Goal: Navigation & Orientation: Find specific page/section

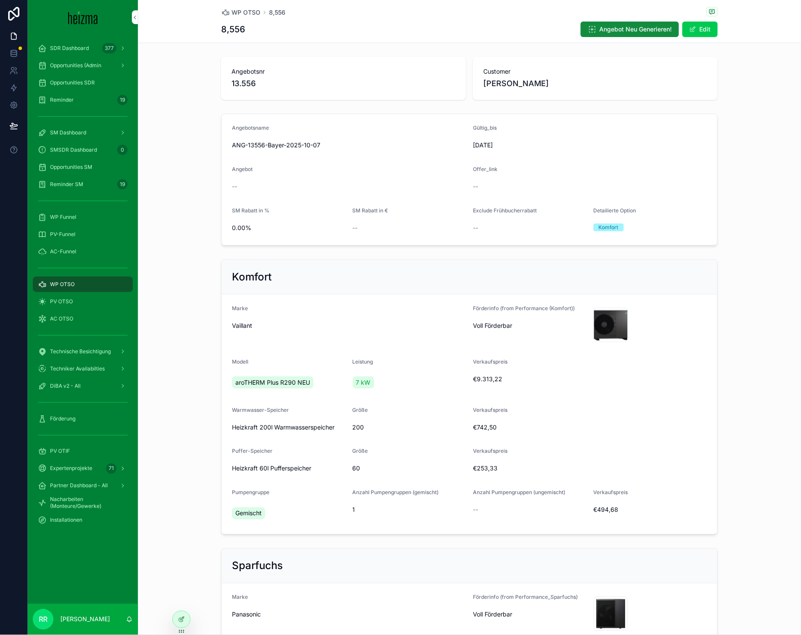
click at [109, 153] on div "SMSDR Dashboard 0" at bounding box center [83, 150] width 90 height 14
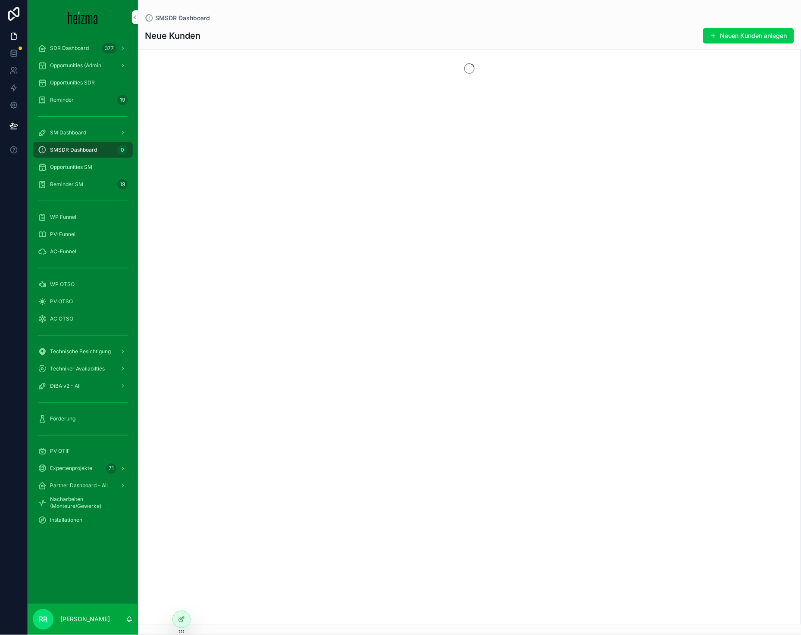
click at [79, 49] on span "SDR Dashboard" at bounding box center [69, 48] width 39 height 7
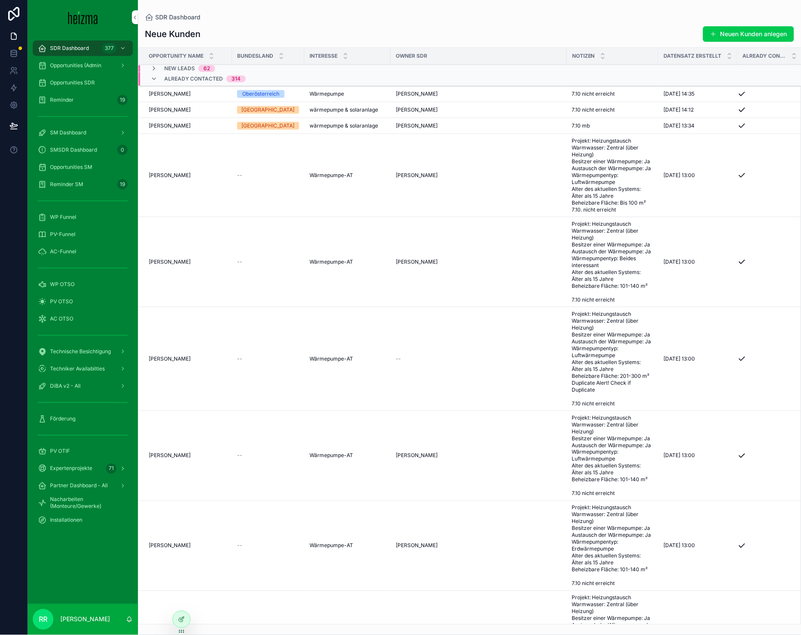
click at [203, 82] on div "Already Contacted 314" at bounding box center [204, 79] width 81 height 14
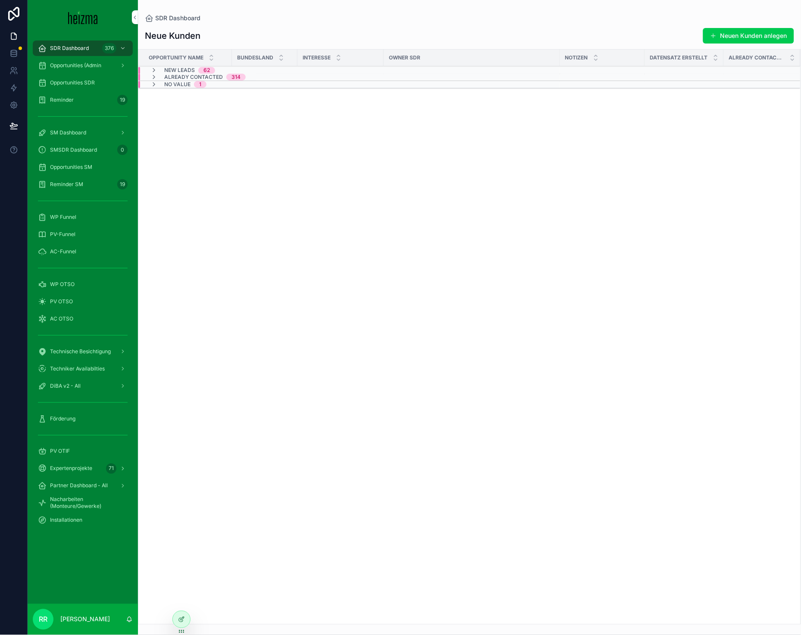
click at [290, 312] on div "Opportunity Name Bundesland Interesse Owner SDR Notizen Datensatz erstellt Alre…" at bounding box center [469, 337] width 662 height 575
click at [54, 527] on div "Installationen" at bounding box center [83, 521] width 90 height 14
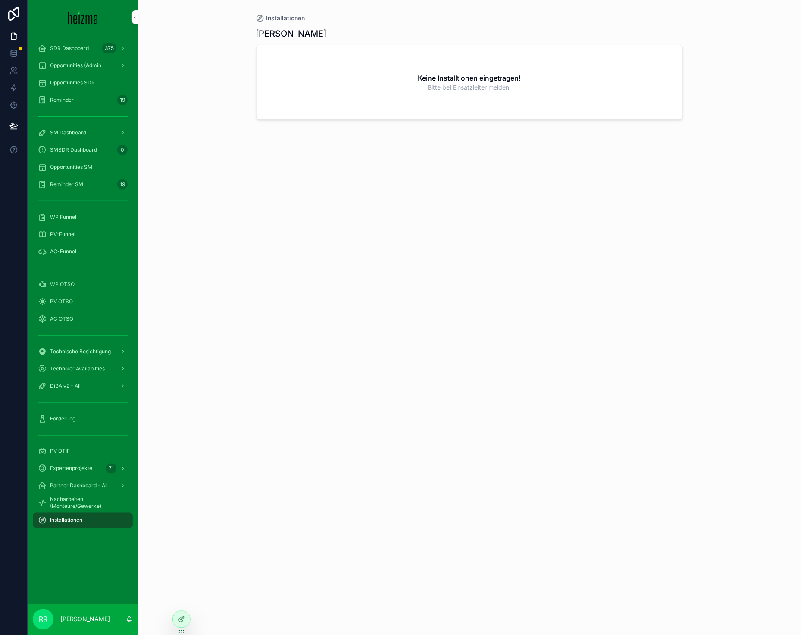
click at [186, 616] on div at bounding box center [181, 619] width 17 height 16
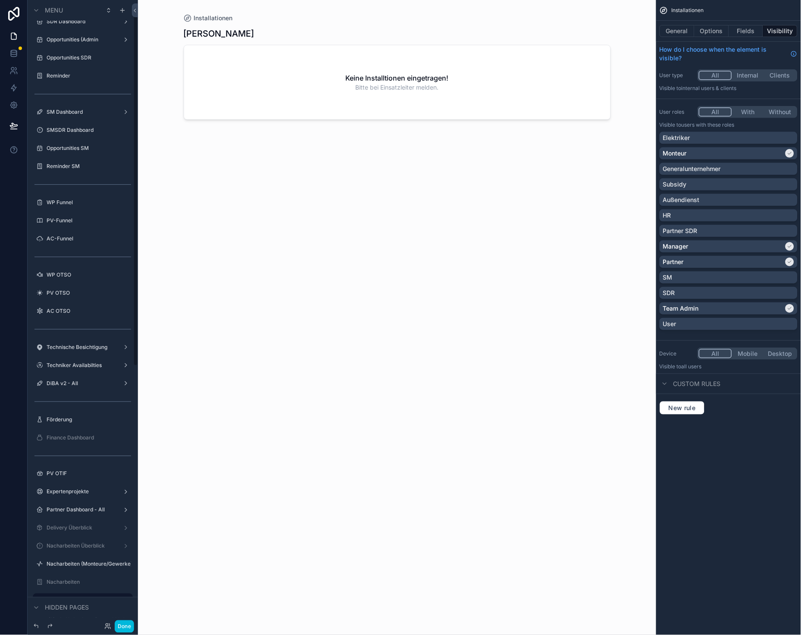
scroll to position [13, 0]
click at [0, 0] on icon "scrollable content" at bounding box center [0, 0] width 0 height 0
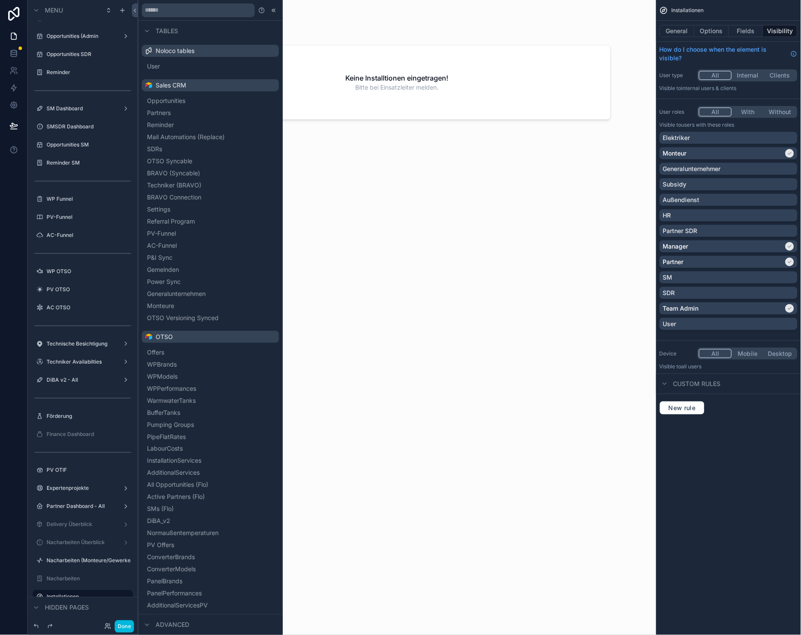
click at [76, 507] on label "Partner Dashboard - All" at bounding box center [81, 506] width 69 height 7
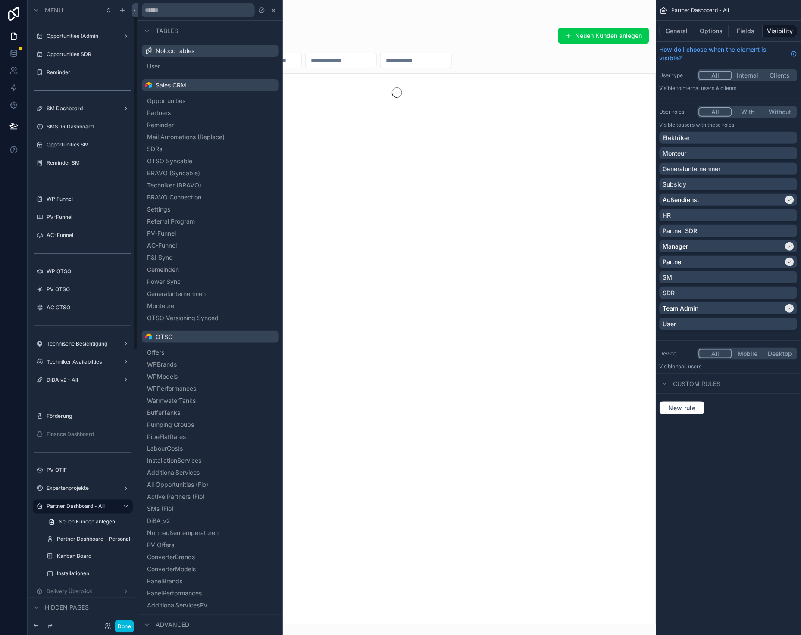
click at [270, 9] on icon at bounding box center [273, 10] width 7 height 7
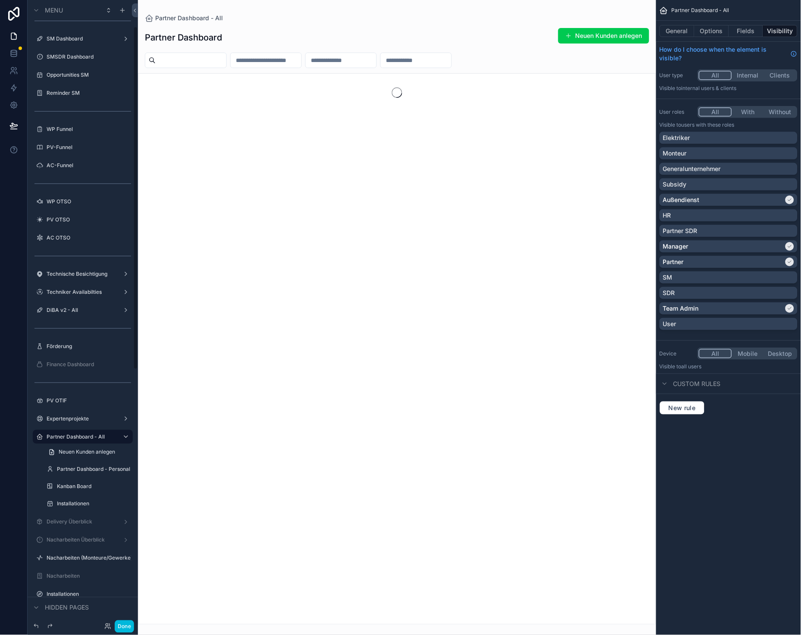
scroll to position [136, 0]
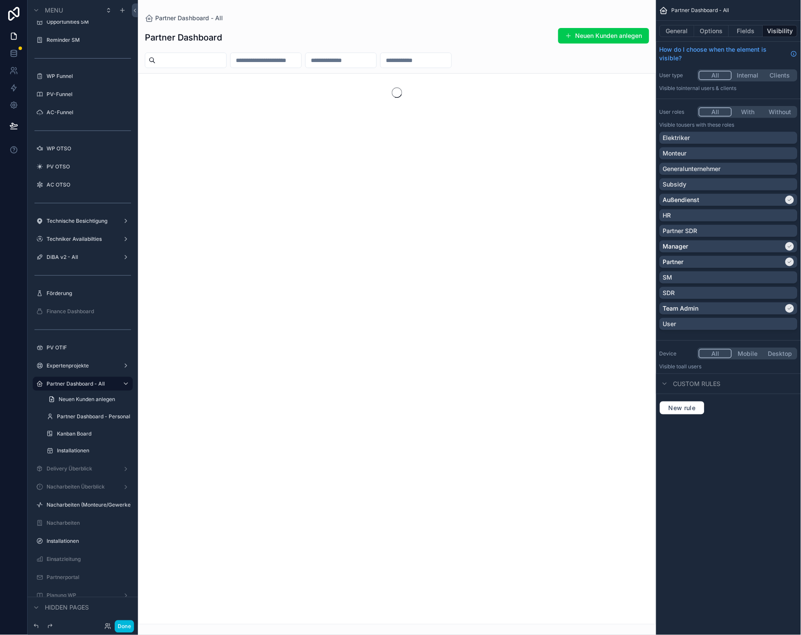
click at [83, 451] on label "Installationen" at bounding box center [92, 451] width 71 height 7
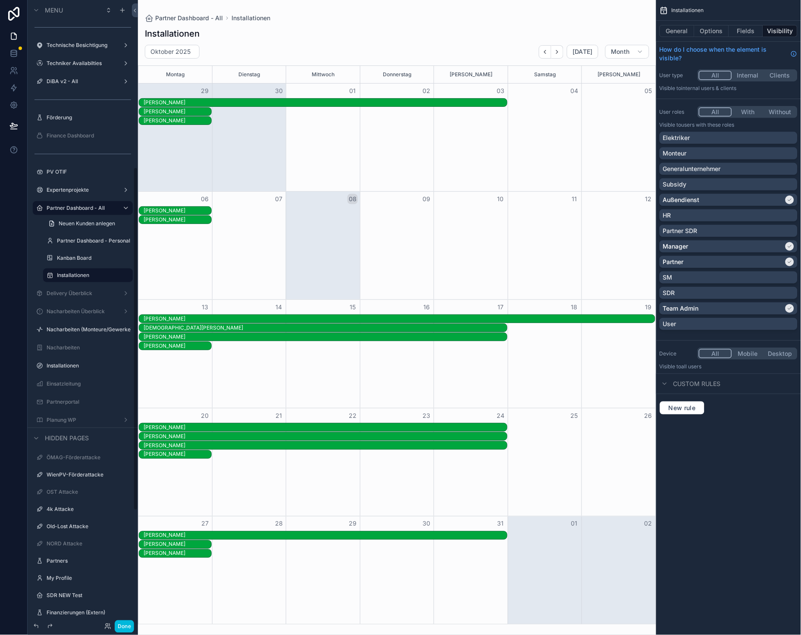
scroll to position [326, 0]
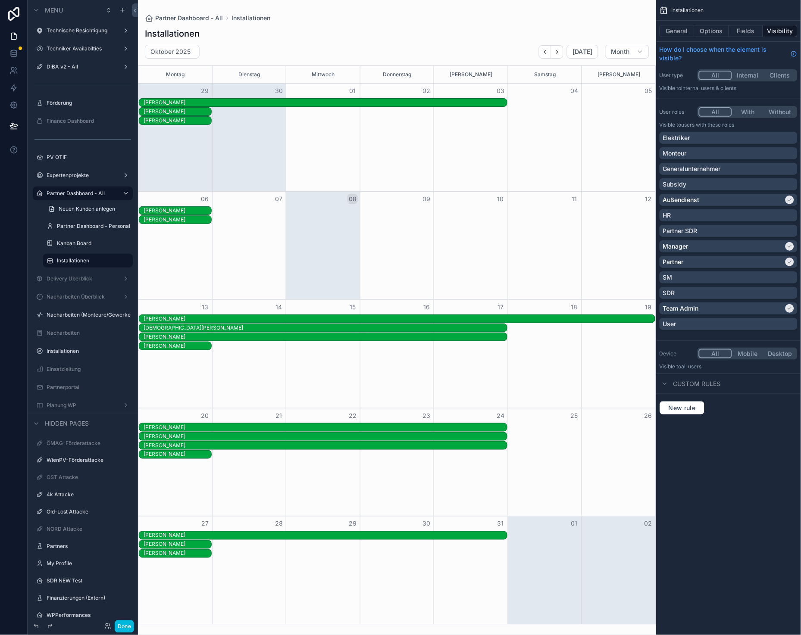
click at [74, 279] on label "Delivery Überblick" at bounding box center [81, 278] width 69 height 7
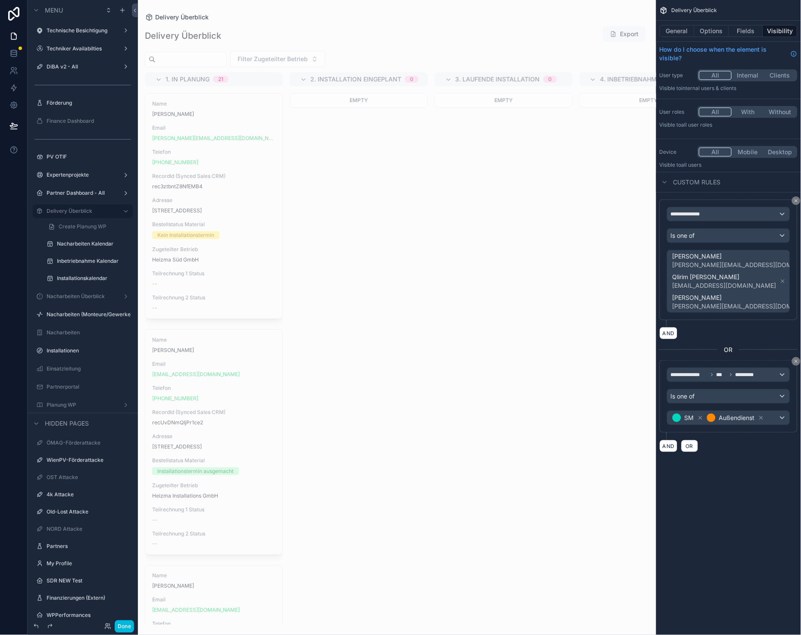
click at [79, 279] on label "Installationskalendar" at bounding box center [92, 278] width 71 height 7
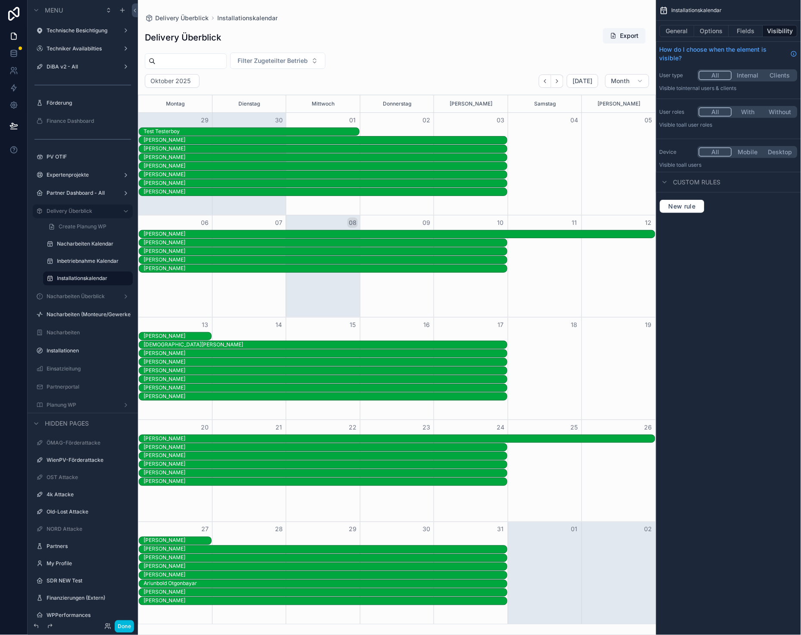
click at [560, 83] on div "scrollable content" at bounding box center [397, 317] width 518 height 635
click at [558, 81] on icon "Next" at bounding box center [557, 81] width 6 height 6
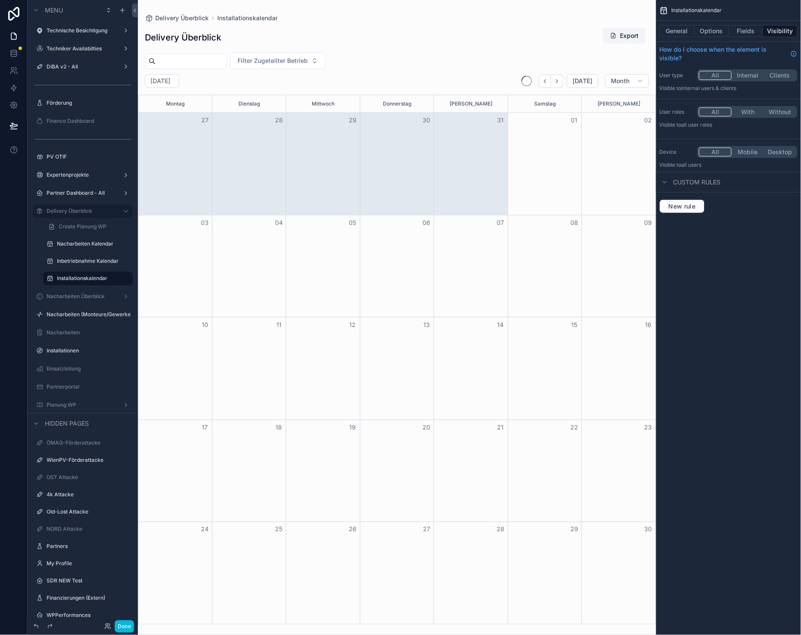
click at [558, 81] on icon "Next" at bounding box center [557, 81] width 6 height 6
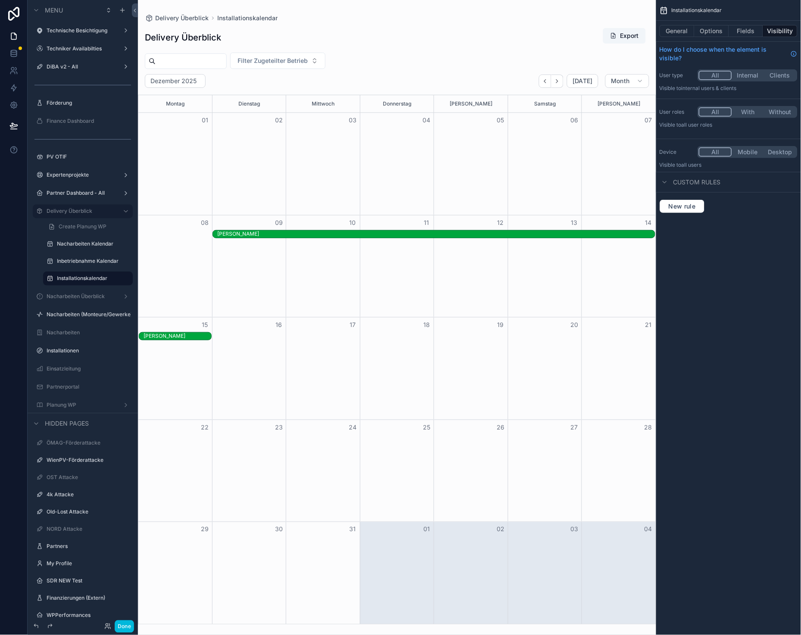
click at [548, 83] on icon "Back" at bounding box center [545, 81] width 6 height 6
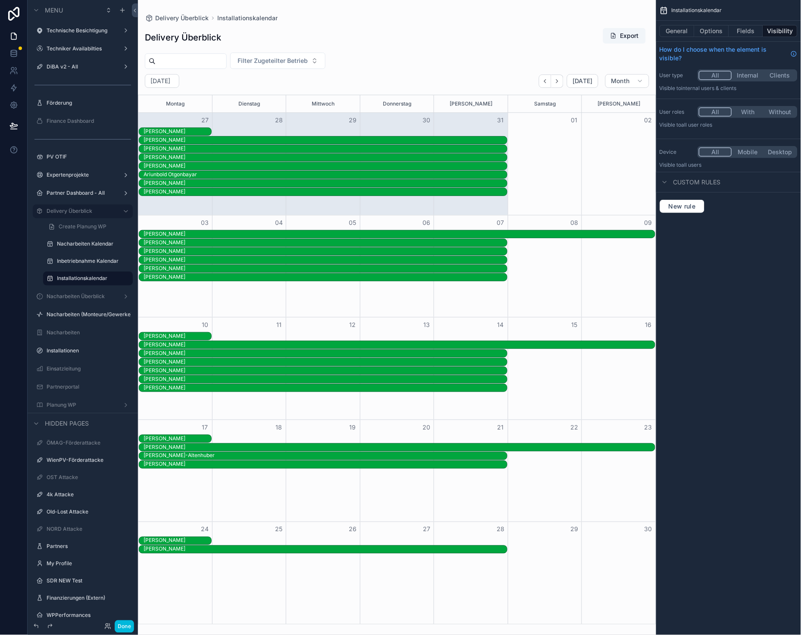
click at [557, 77] on button "Next" at bounding box center [557, 81] width 12 height 13
